Goal: Task Accomplishment & Management: Manage account settings

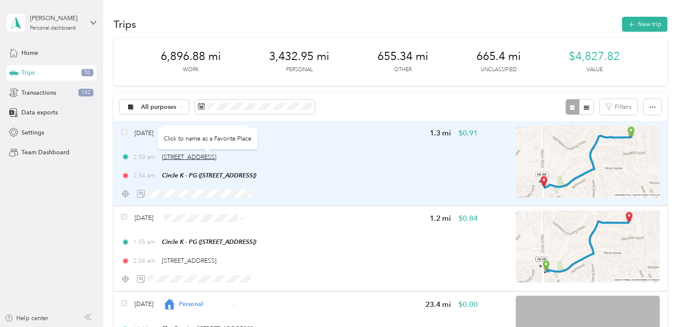
click at [216, 155] on span "[STREET_ADDRESS]" at bounding box center [189, 156] width 54 height 7
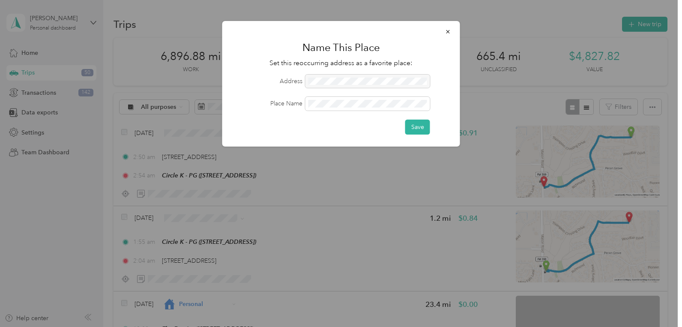
click at [333, 83] on div at bounding box center [367, 81] width 125 height 14
click at [422, 129] on button "Save" at bounding box center [417, 126] width 25 height 15
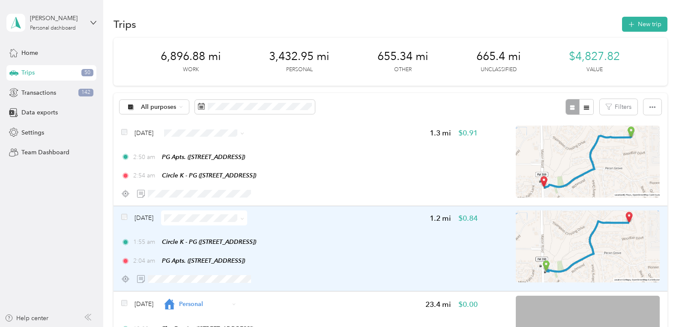
click at [120, 212] on div "[DATE] 1.2 mi $0.84 1:55 am Circle K - PG ([STREET_ADDRESS]) 2:04 am PG Apts. (…" at bounding box center [389, 248] width 553 height 85
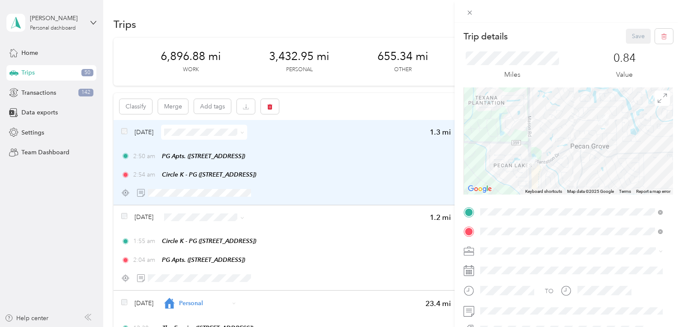
click at [125, 213] on div "Trip details Save This trip cannot be edited because it is either under review,…" at bounding box center [341, 163] width 682 height 327
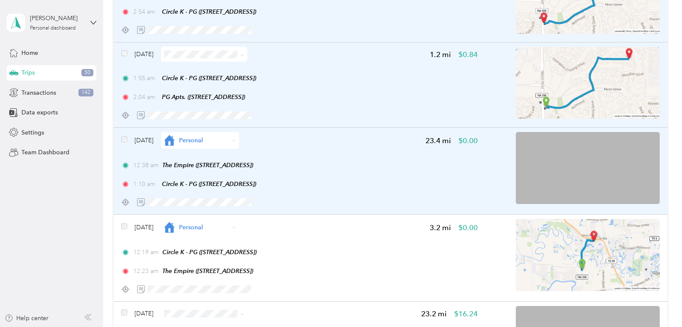
scroll to position [175, 0]
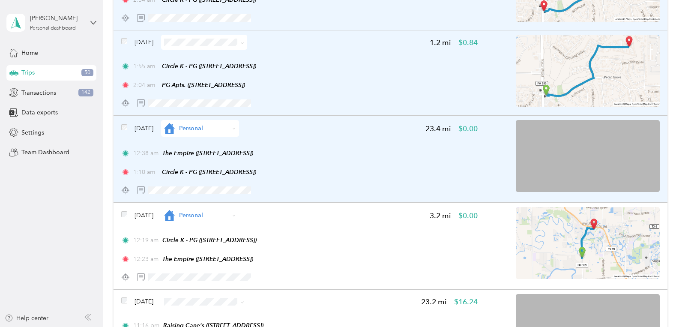
click at [120, 132] on div "[DATE] Personal 23.4 mi $0.00 12:38 am The Empire ([STREET_ADDRESS]) 1:10 am Ci…" at bounding box center [389, 159] width 553 height 87
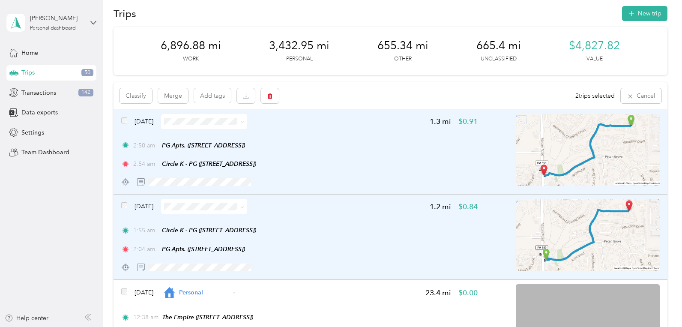
scroll to position [0, 0]
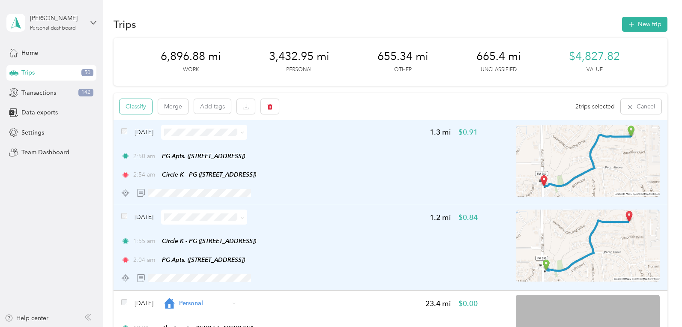
drag, startPoint x: 139, startPoint y: 105, endPoint x: 139, endPoint y: 113, distance: 7.7
click at [139, 107] on button "Classify" at bounding box center [135, 106] width 33 height 15
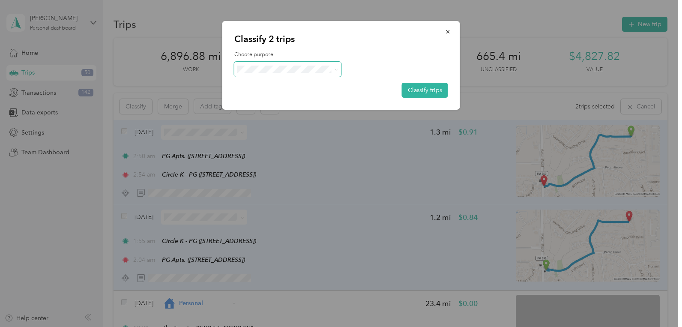
click at [331, 74] on span at bounding box center [287, 69] width 107 height 15
click at [265, 104] on span "Personal" at bounding box center [295, 102] width 80 height 9
click at [422, 90] on button "Classify trips" at bounding box center [425, 90] width 46 height 15
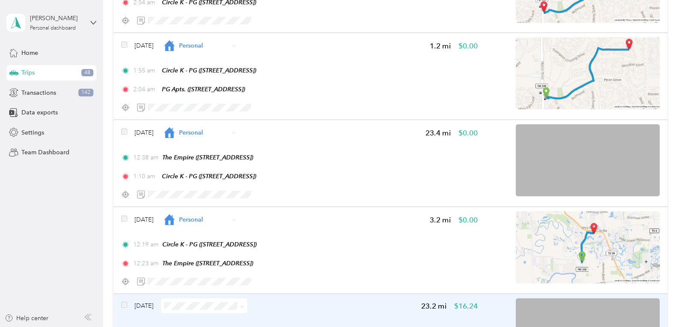
scroll to position [306, 0]
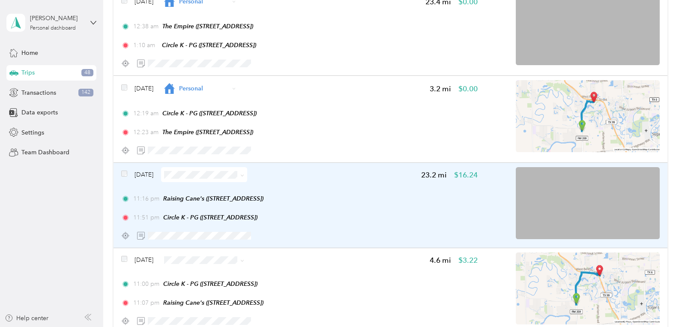
click at [247, 169] on span at bounding box center [204, 174] width 86 height 15
click at [244, 176] on icon at bounding box center [242, 175] width 4 height 4
click at [215, 237] on span "Doordash" at bounding box center [229, 240] width 59 height 9
click at [315, 174] on div "[DATE] 23.2 mi $16.24" at bounding box center [299, 174] width 356 height 15
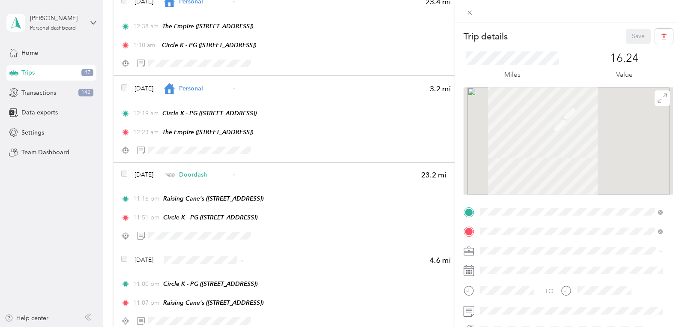
scroll to position [104, 0]
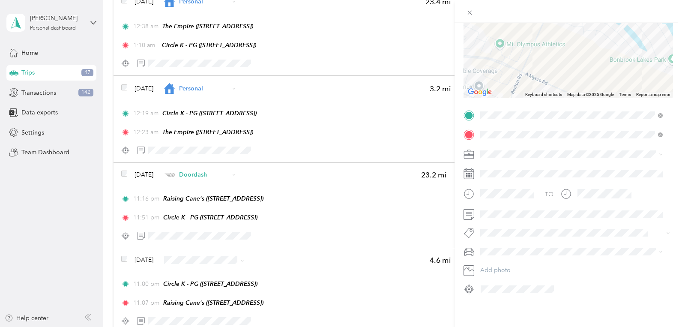
drag, startPoint x: 595, startPoint y: 52, endPoint x: 633, endPoint y: 91, distance: 54.5
click at [633, 91] on div at bounding box center [567, 44] width 209 height 107
drag, startPoint x: 586, startPoint y: 50, endPoint x: 626, endPoint y: 99, distance: 63.9
click at [626, 98] on div at bounding box center [567, 44] width 209 height 107
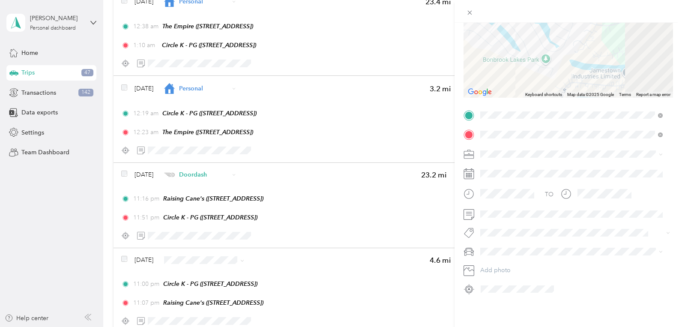
drag, startPoint x: 645, startPoint y: 55, endPoint x: 441, endPoint y: -14, distance: 215.4
click at [463, 0] on div at bounding box center [567, 44] width 209 height 107
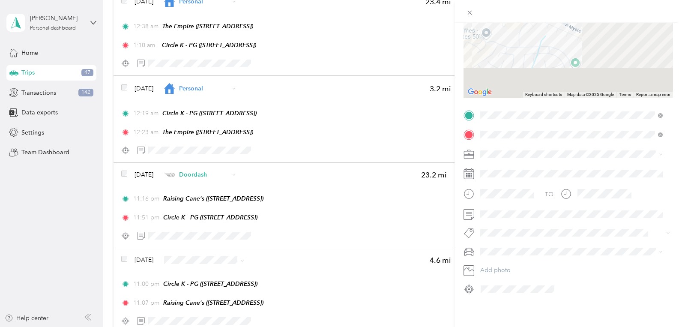
scroll to position [6, 0]
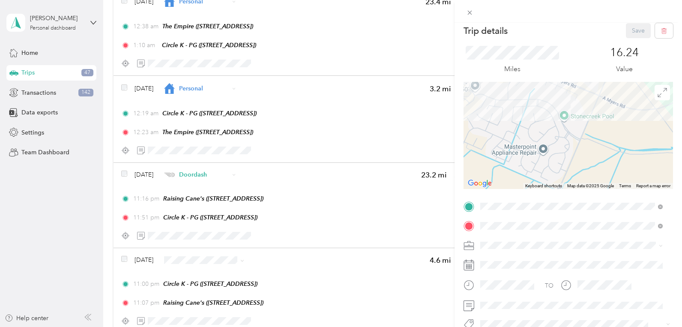
click at [572, 94] on div at bounding box center [567, 135] width 209 height 107
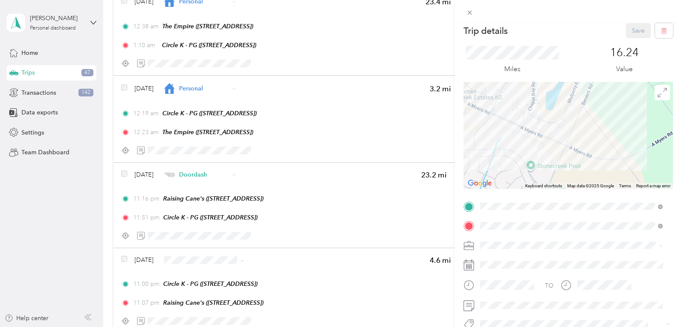
drag, startPoint x: 573, startPoint y: 95, endPoint x: 539, endPoint y: 147, distance: 61.9
click at [539, 147] on div at bounding box center [567, 135] width 209 height 107
click at [539, 146] on div at bounding box center [567, 135] width 209 height 107
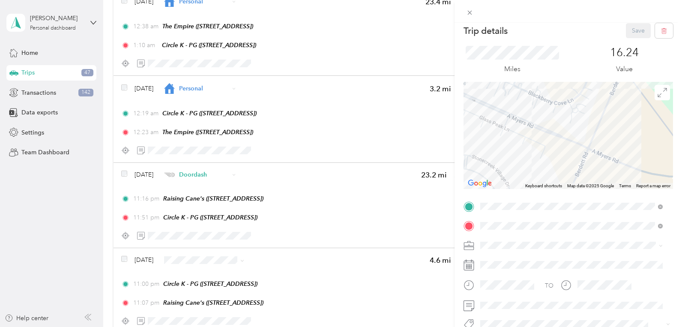
click at [539, 146] on div at bounding box center [567, 135] width 209 height 107
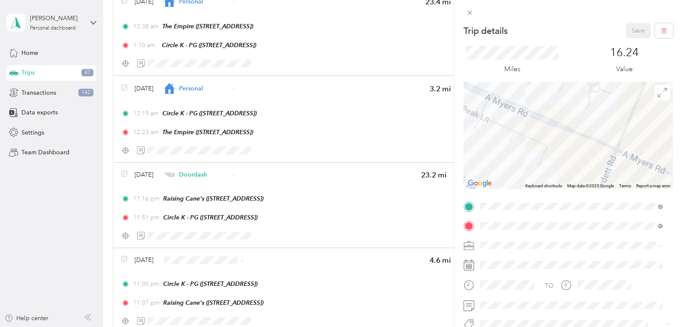
click at [539, 146] on div at bounding box center [567, 135] width 209 height 107
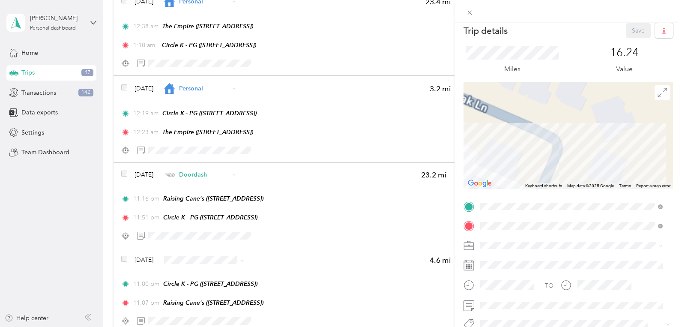
click at [539, 146] on div at bounding box center [567, 135] width 209 height 107
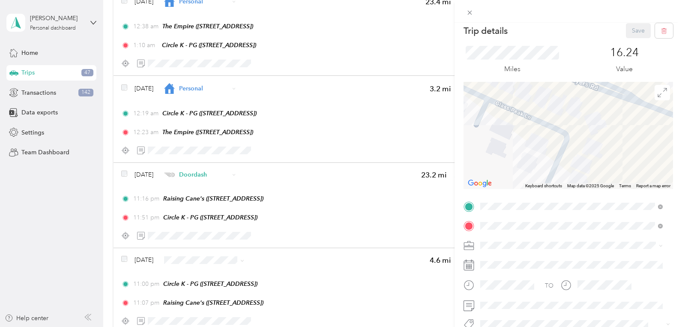
click at [553, 107] on div at bounding box center [567, 135] width 209 height 107
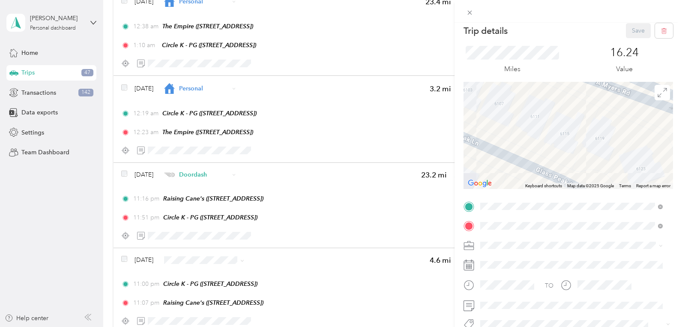
drag, startPoint x: 558, startPoint y: 116, endPoint x: 562, endPoint y: 149, distance: 33.6
click at [569, 160] on div at bounding box center [567, 135] width 209 height 107
click at [560, 136] on div at bounding box center [567, 135] width 209 height 107
click at [405, 190] on div "Trip details Save This trip cannot be edited because it is either under review,…" at bounding box center [341, 163] width 682 height 327
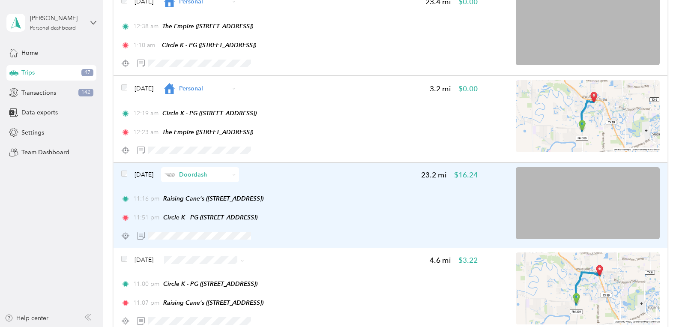
click at [332, 194] on div "[DATE] Doordash 23.2 mi $16.24 11:16 pm Raising Cane's ([STREET_ADDRESS]) 11:51…" at bounding box center [299, 205] width 356 height 76
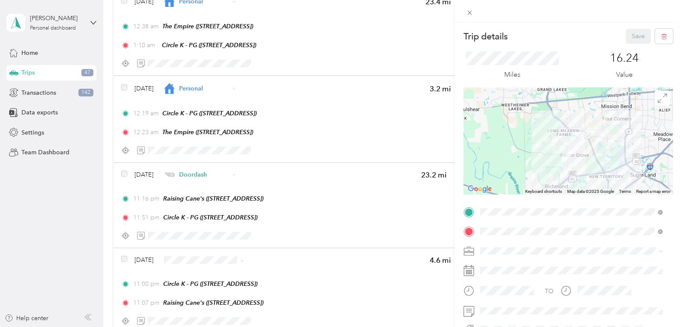
click at [489, 33] on p "Trip details" at bounding box center [485, 36] width 44 height 12
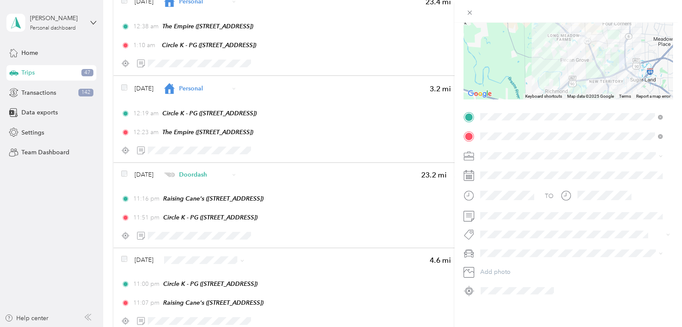
scroll to position [104, 0]
click at [338, 222] on div "Trip details Save This trip cannot be edited because it is either under review,…" at bounding box center [341, 163] width 682 height 327
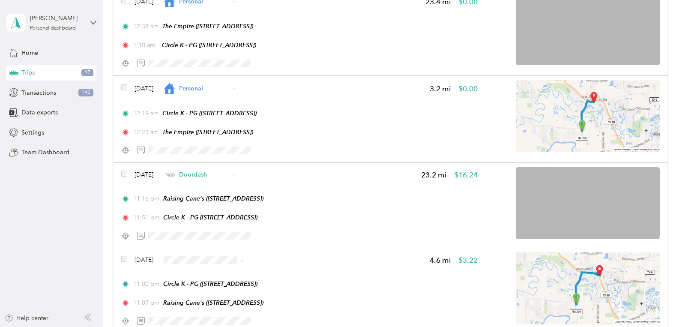
click at [125, 173] on div at bounding box center [341, 163] width 682 height 327
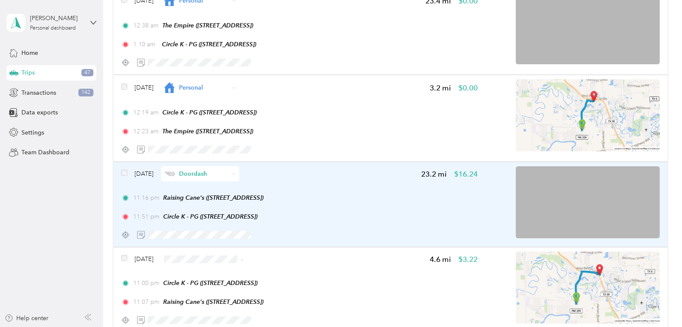
scroll to position [305, 0]
click at [235, 174] on icon at bounding box center [233, 174] width 3 height 3
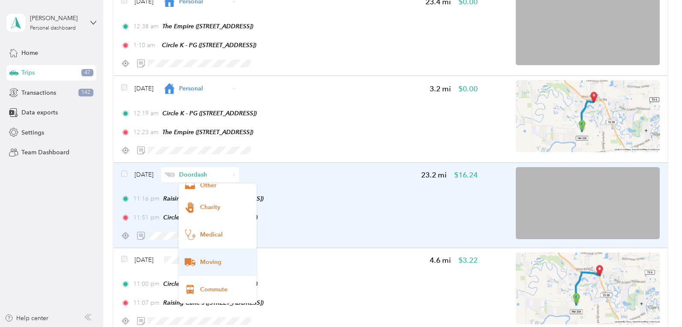
scroll to position [0, 0]
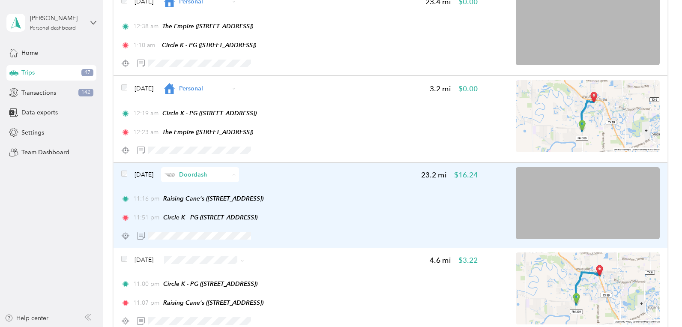
click at [227, 190] on span "Work" at bounding box center [225, 191] width 51 height 9
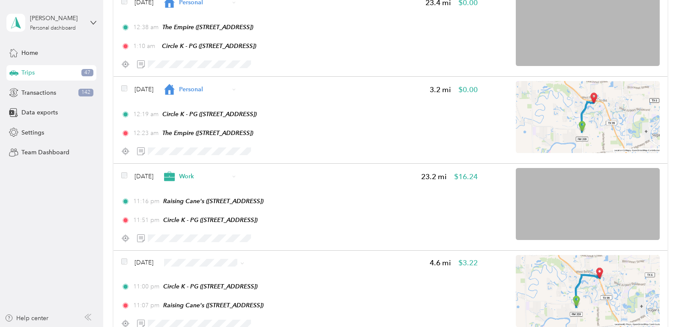
scroll to position [306, 0]
click at [153, 176] on span "[DATE]" at bounding box center [143, 175] width 19 height 9
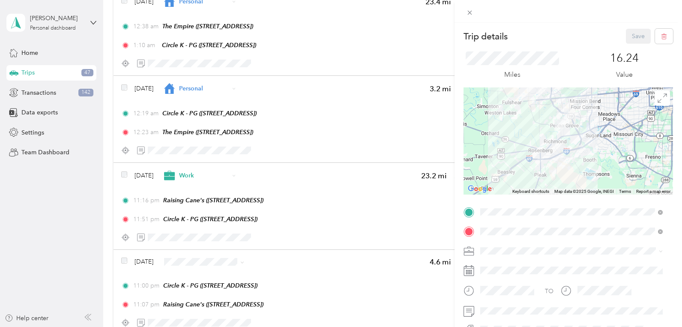
scroll to position [104, 0]
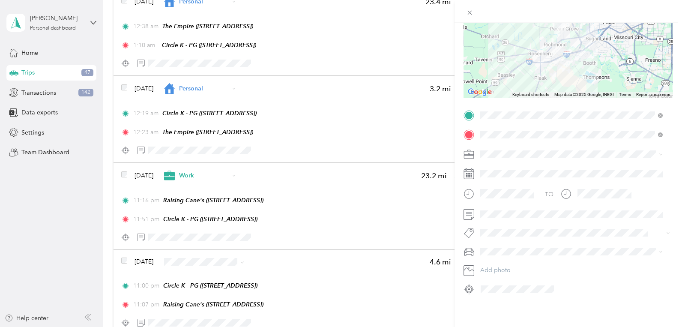
click at [384, 182] on div "Trip details Save This trip cannot be edited because it is either under review,…" at bounding box center [341, 163] width 682 height 327
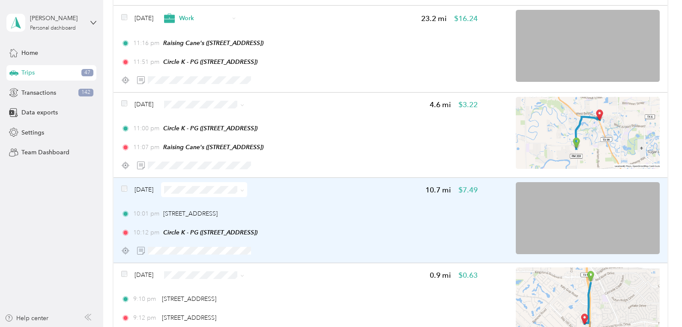
scroll to position [480, 0]
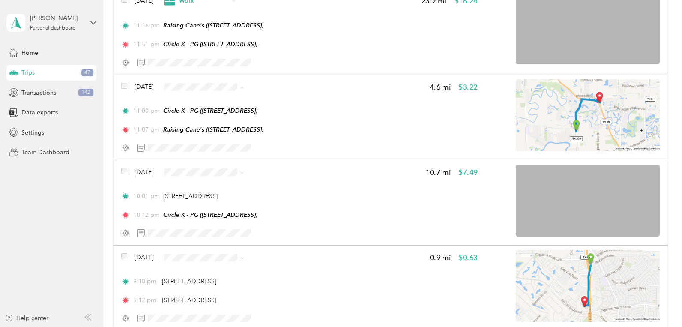
click at [226, 151] on span "Doordash" at bounding box center [229, 153] width 59 height 9
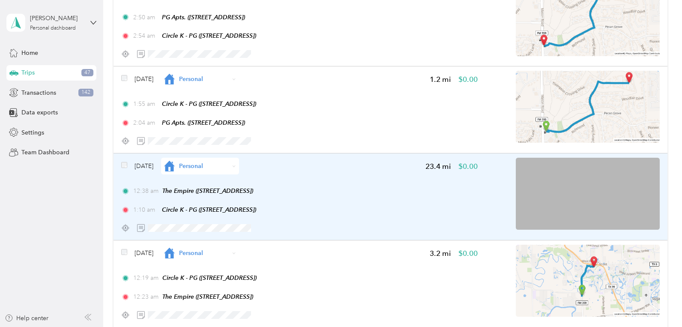
scroll to position [175, 0]
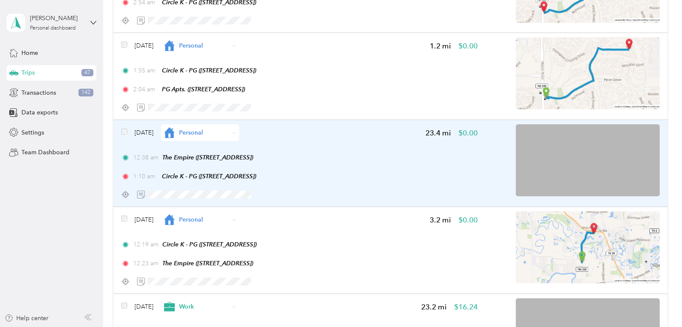
click at [613, 179] on img at bounding box center [587, 160] width 144 height 72
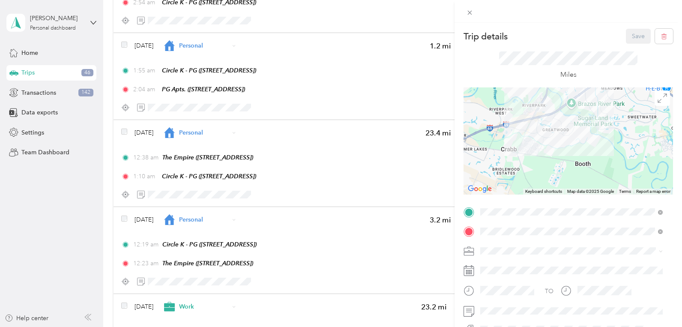
drag, startPoint x: 640, startPoint y: 127, endPoint x: 599, endPoint y: 154, distance: 48.2
click at [599, 154] on div at bounding box center [567, 140] width 209 height 107
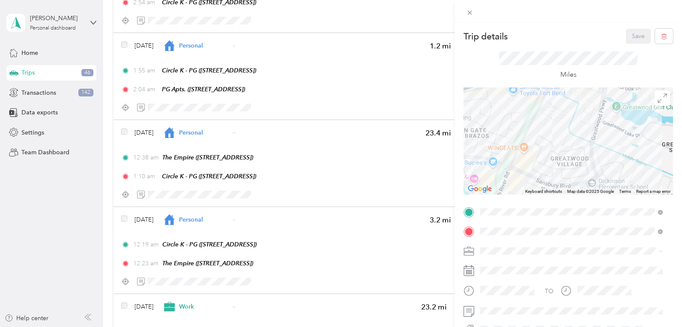
click at [253, 140] on div "Trip details Save This trip cannot be edited because it is either under review,…" at bounding box center [341, 163] width 682 height 327
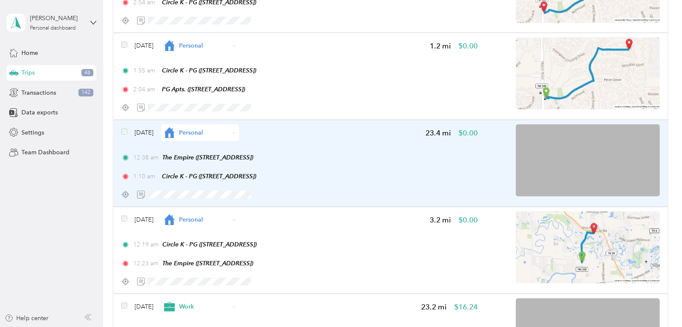
click at [218, 132] on span "Personal" at bounding box center [204, 132] width 50 height 9
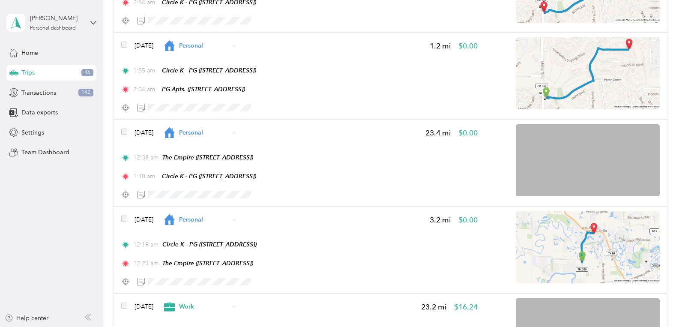
click at [225, 185] on span "Uber-Your-A$$" at bounding box center [218, 184] width 66 height 11
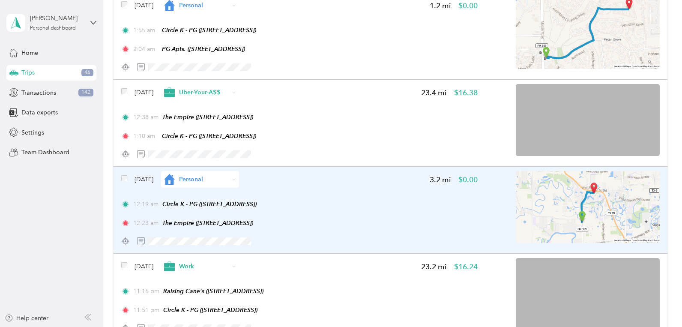
scroll to position [349, 0]
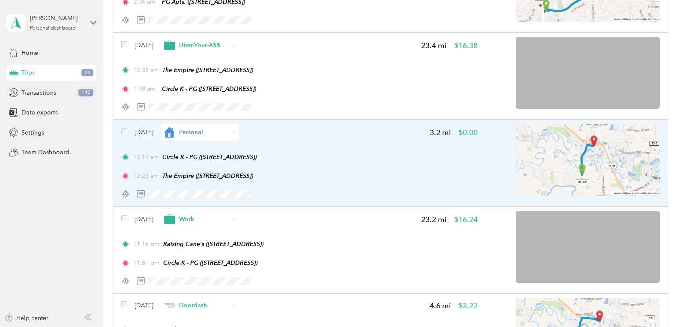
click at [233, 138] on div "Personal" at bounding box center [200, 132] width 78 height 17
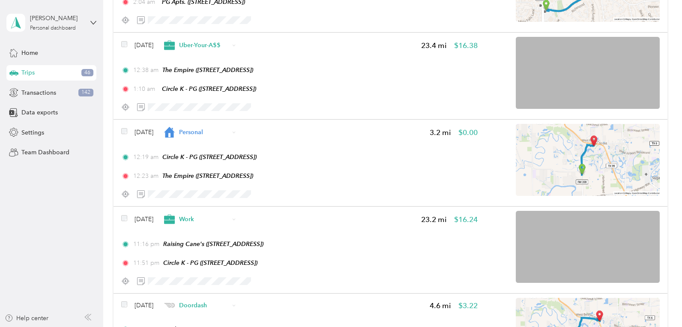
click at [221, 183] on span "Uber-Your-A$$" at bounding box center [225, 183] width 51 height 9
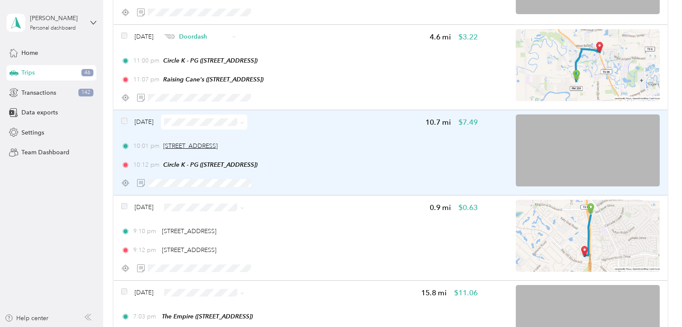
scroll to position [655, 0]
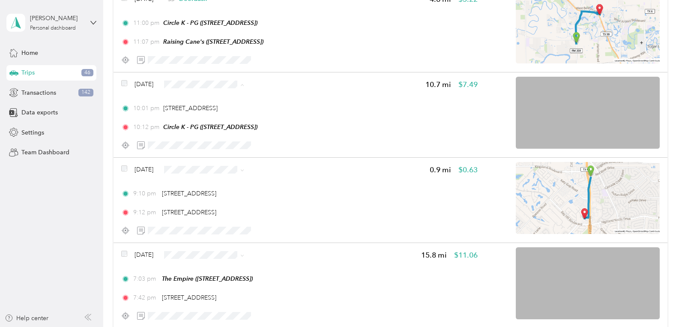
click at [211, 150] on span "Doordash" at bounding box center [229, 150] width 59 height 9
click at [223, 86] on div "Click to name as a Favorite Place" at bounding box center [211, 90] width 100 height 21
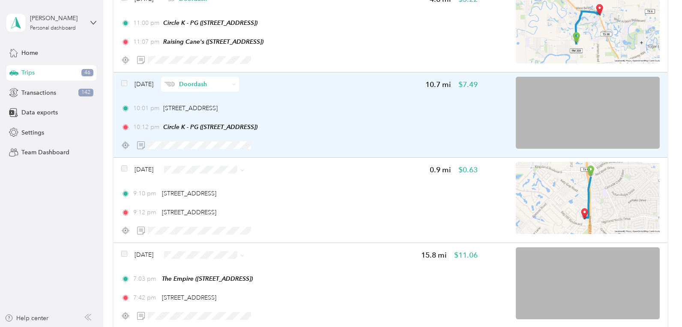
click at [229, 83] on span "Doordash" at bounding box center [204, 84] width 50 height 9
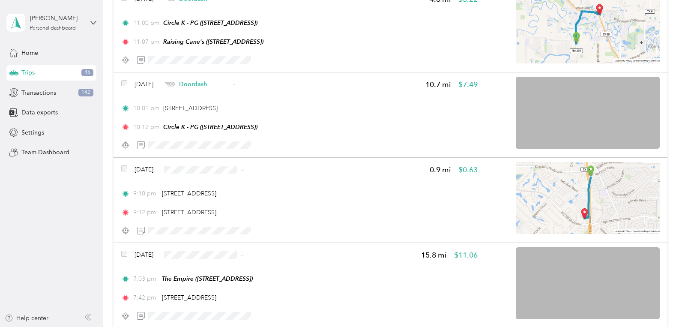
click at [215, 115] on span "Personal" at bounding box center [225, 117] width 51 height 9
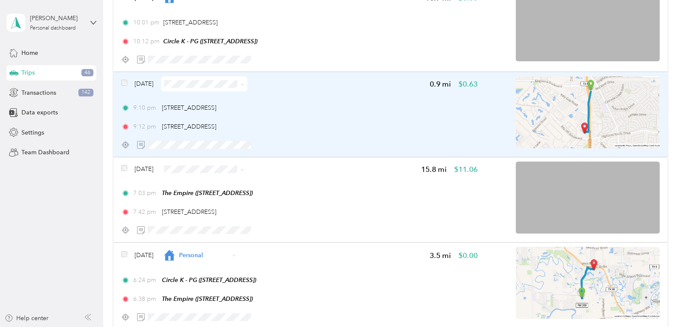
scroll to position [743, 0]
click at [234, 88] on span at bounding box center [204, 82] width 86 height 15
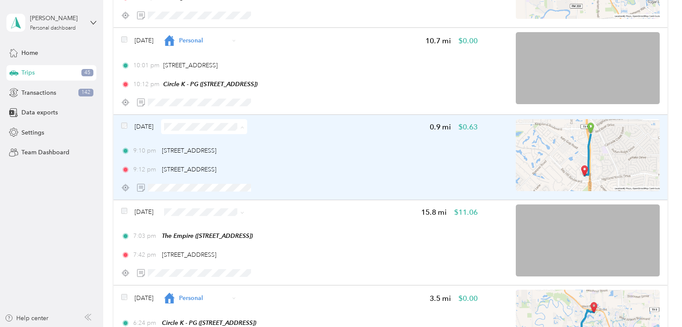
click at [221, 163] on span "Personal" at bounding box center [222, 160] width 74 height 11
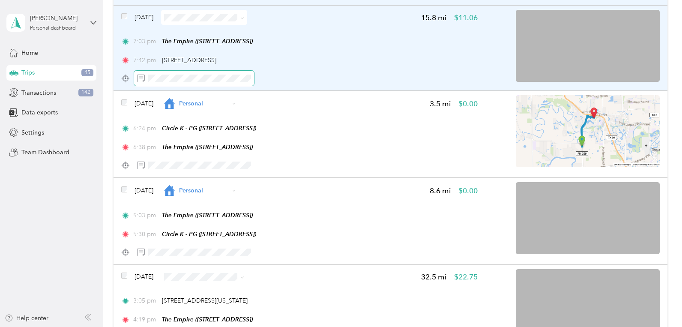
scroll to position [831, 0]
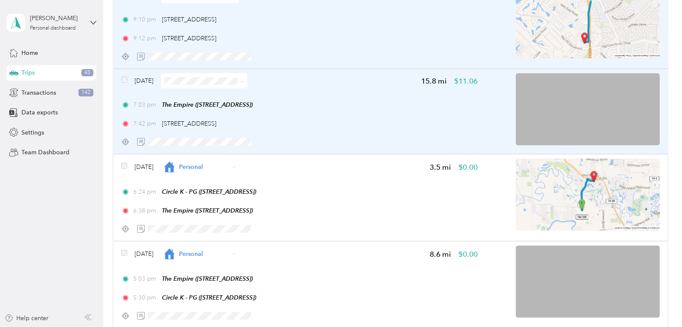
click at [595, 130] on img at bounding box center [587, 109] width 144 height 72
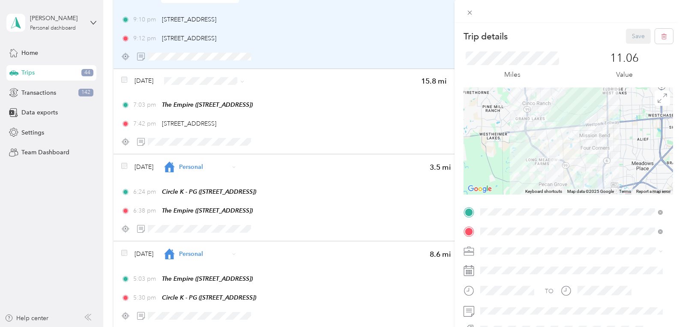
click at [202, 80] on div "Trip details Save This trip cannot be edited because it is either under review,…" at bounding box center [341, 163] width 682 height 327
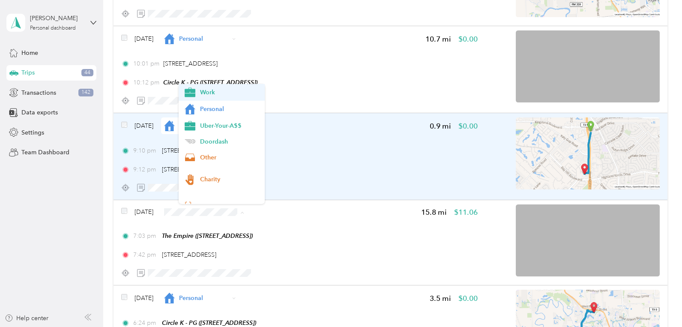
scroll to position [744, 0]
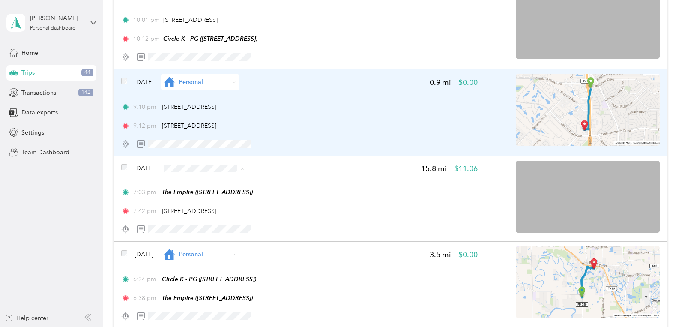
click at [227, 219] on span "Uber-Your-A$$" at bounding box center [229, 218] width 59 height 9
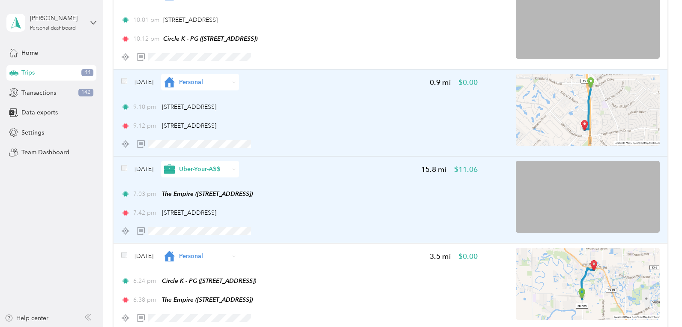
click at [229, 167] on span "Uber-Your-A$$" at bounding box center [204, 168] width 50 height 9
click at [378, 166] on div "[DATE] Uber-Your-A$$ 15.8 mi $11.06" at bounding box center [299, 169] width 356 height 17
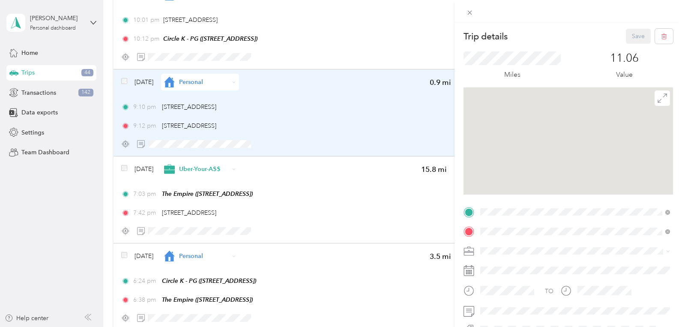
scroll to position [962, 0]
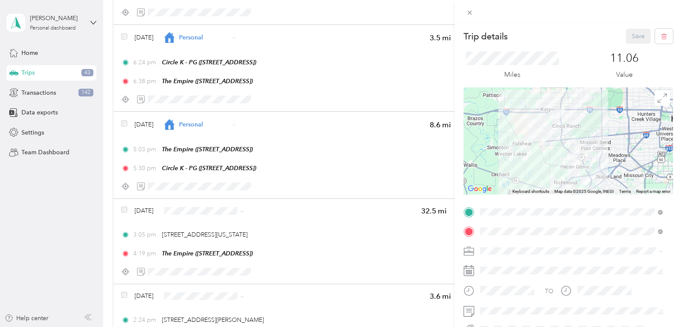
click at [309, 74] on div "Trip details Save This trip cannot be edited because it is either under review,…" at bounding box center [341, 163] width 682 height 327
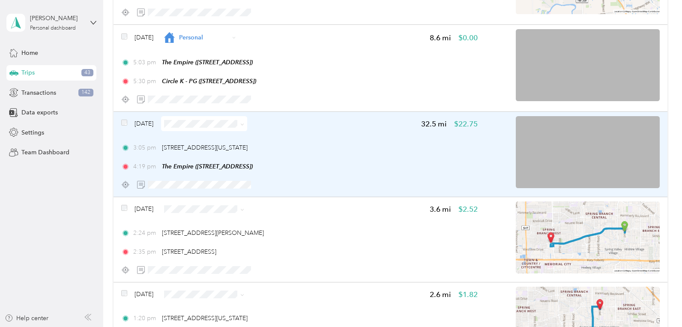
scroll to position [1050, 0]
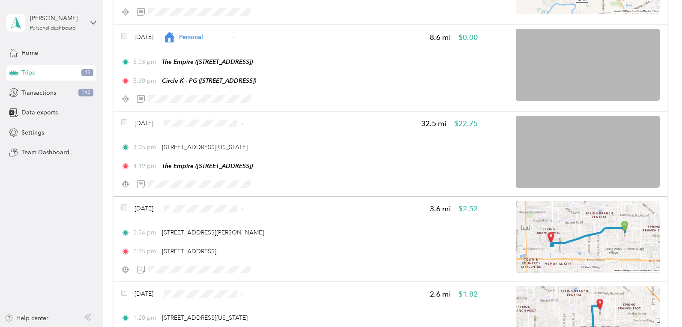
click at [216, 159] on li "Personal" at bounding box center [222, 157] width 86 height 17
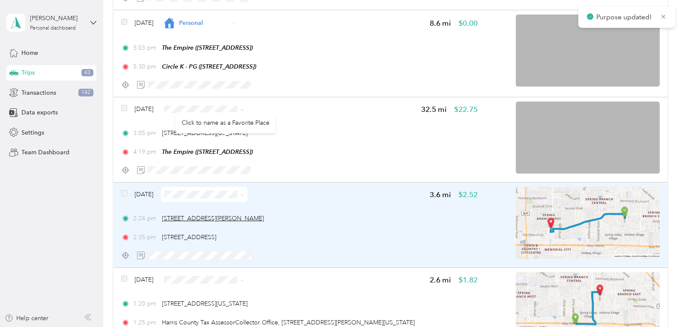
scroll to position [1137, 0]
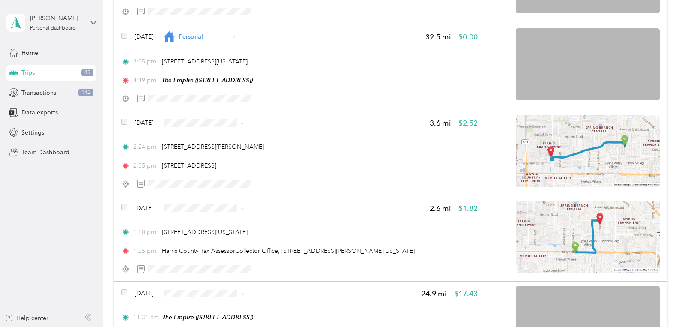
click at [227, 163] on ol "Work Personal Uber-Your-A$$ Doordash Other Charity Medical Moving Commute" at bounding box center [222, 191] width 86 height 120
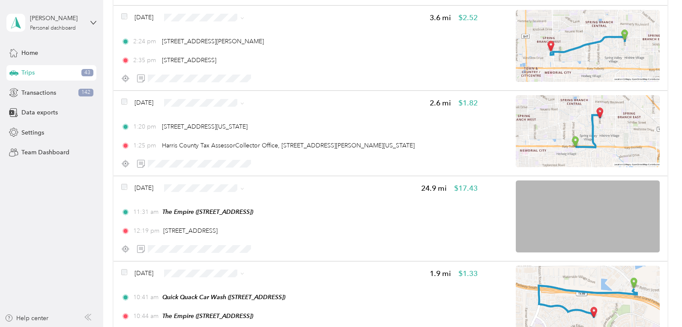
scroll to position [1268, 0]
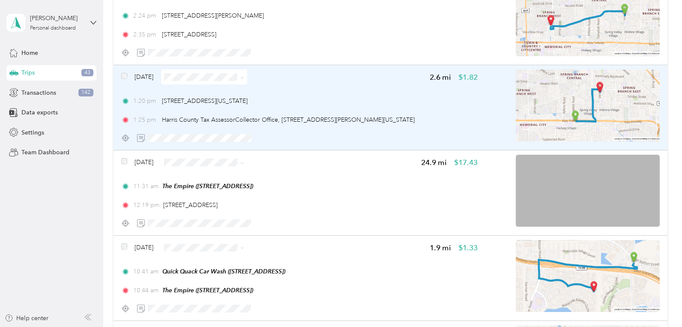
click at [215, 81] on span at bounding box center [204, 76] width 86 height 15
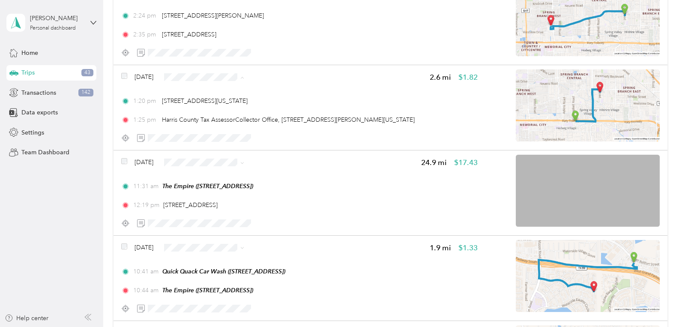
click at [217, 110] on span "Personal" at bounding box center [229, 110] width 59 height 9
click at [227, 193] on span "Personal" at bounding box center [229, 195] width 59 height 9
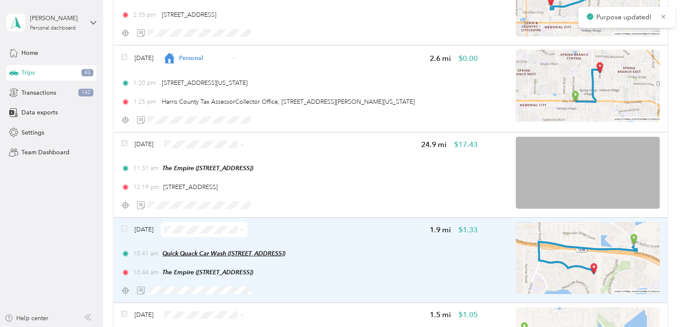
scroll to position [1357, 0]
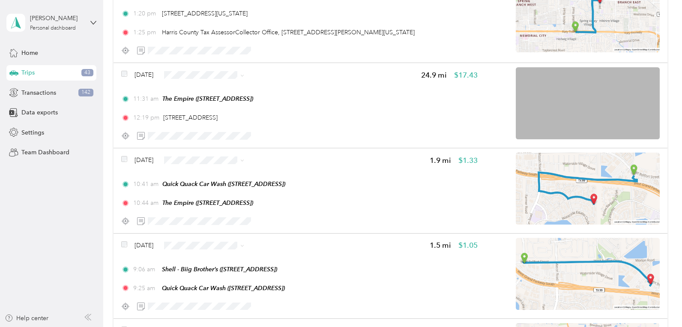
click at [217, 190] on span "Personal" at bounding box center [229, 190] width 59 height 9
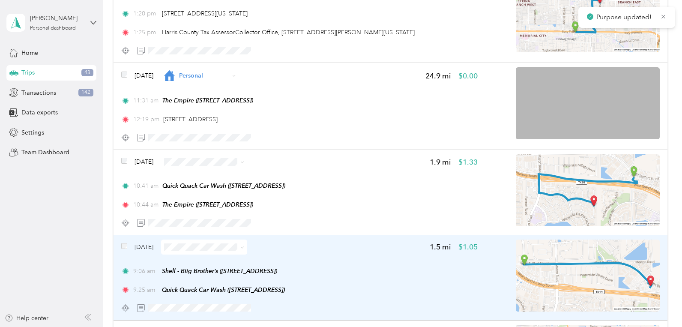
scroll to position [1577, 0]
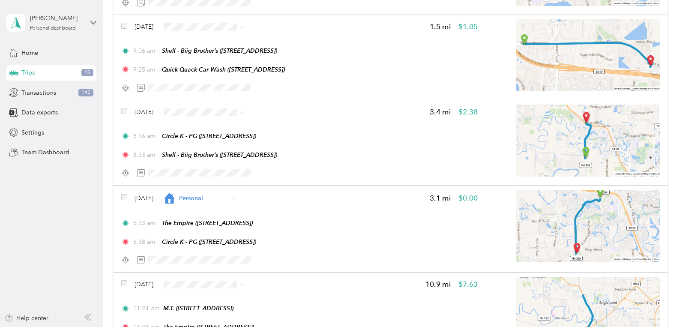
click at [216, 146] on span "Personal" at bounding box center [229, 145] width 59 height 9
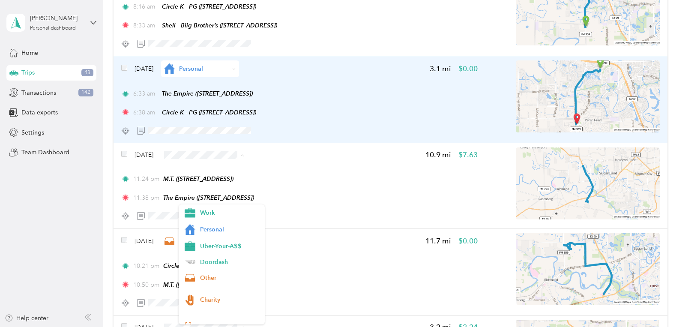
scroll to position [1666, 0]
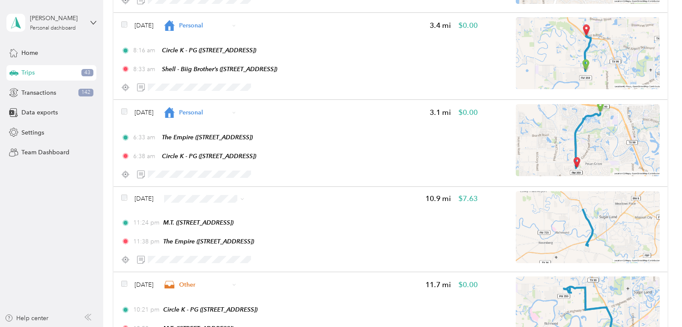
drag, startPoint x: 36, startPoint y: 118, endPoint x: 24, endPoint y: 102, distance: 19.9
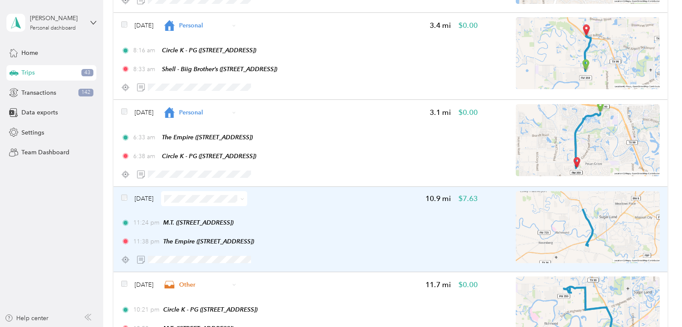
scroll to position [1622, 0]
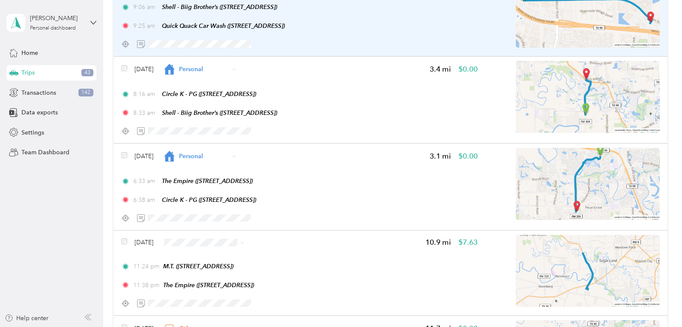
drag, startPoint x: 465, startPoint y: 326, endPoint x: 411, endPoint y: 6, distance: 324.3
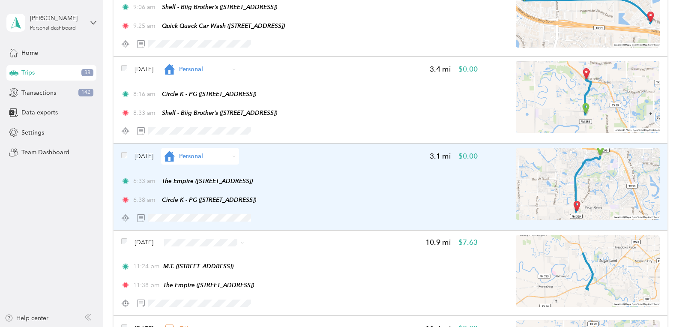
drag, startPoint x: 0, startPoint y: 325, endPoint x: 241, endPoint y: 228, distance: 259.5
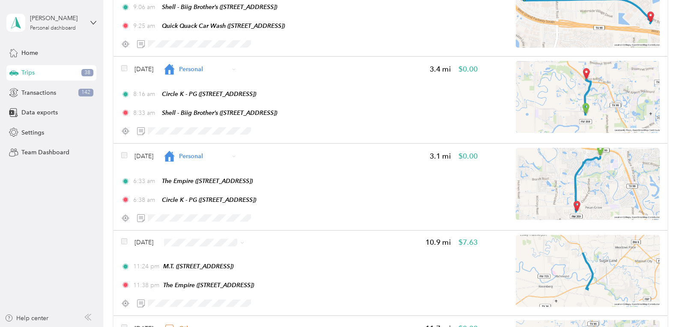
drag, startPoint x: 241, startPoint y: 228, endPoint x: 5, endPoint y: 124, distance: 257.6
